Goal: Information Seeking & Learning: Check status

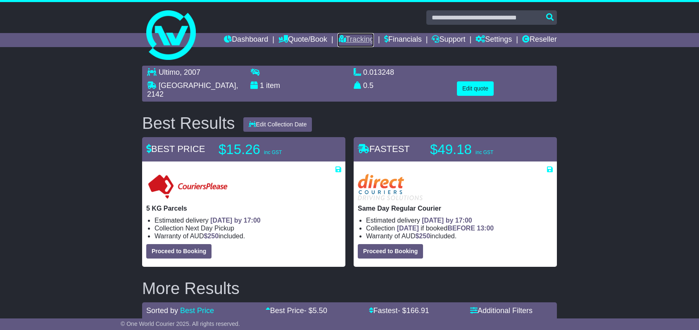
click at [360, 39] on link "Tracking" at bounding box center [355, 40] width 36 height 14
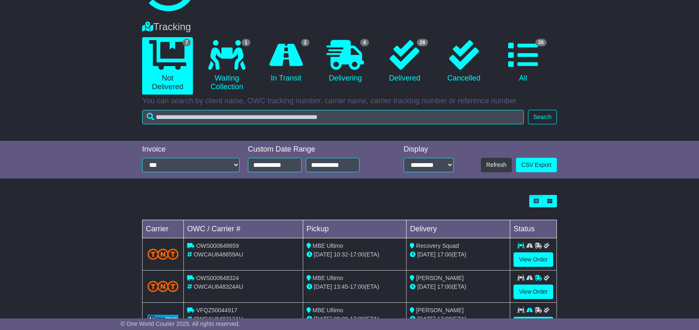
scroll to position [83, 0]
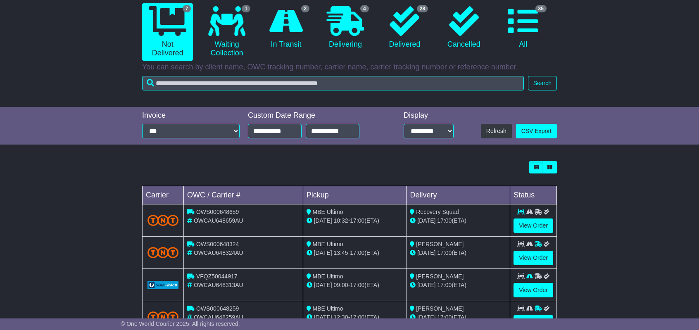
click at [209, 219] on span "OWCAU648659AU" at bounding box center [219, 220] width 50 height 7
copy span "OWCAU648659AU"
